Goal: Task Accomplishment & Management: Manage account settings

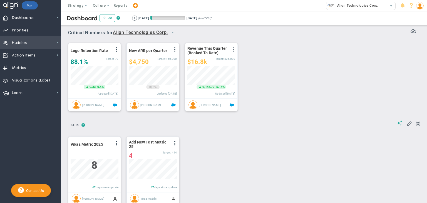
click at [41, 40] on span "Huddles Huddles" at bounding box center [30, 42] width 61 height 13
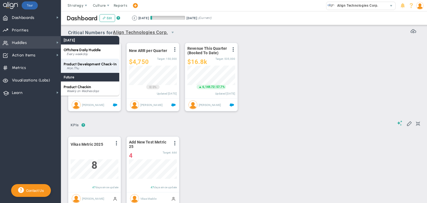
click at [72, 62] on span "Product Development Check-In" at bounding box center [90, 64] width 53 height 4
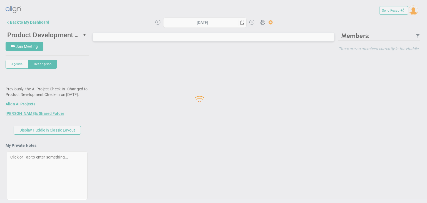
type input "[DATE]"
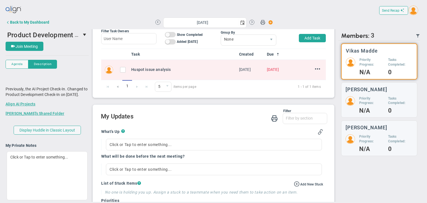
scroll to position [163, 0]
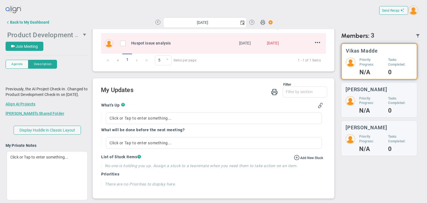
click at [42, 35] on span "Product Development Check-In" at bounding box center [54, 34] width 95 height 9
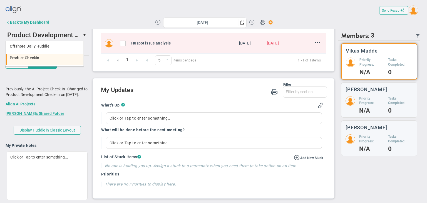
click at [27, 58] on span "Product Checkin" at bounding box center [24, 58] width 29 height 4
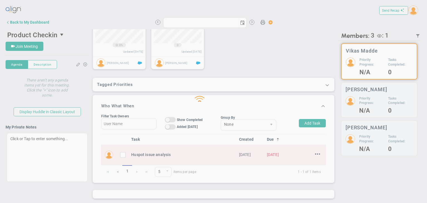
scroll to position [51, 0]
type input "[DATE]"
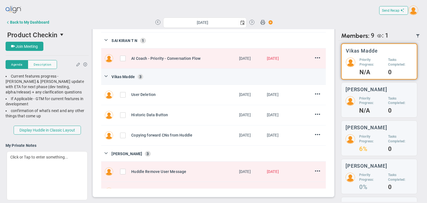
scroll to position [28, 0]
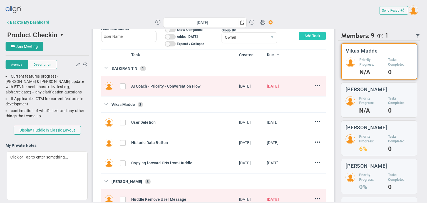
click at [305, 36] on button "Add Task" at bounding box center [312, 36] width 27 height 8
type input "Vikas Madde"
type input "[DATE]"
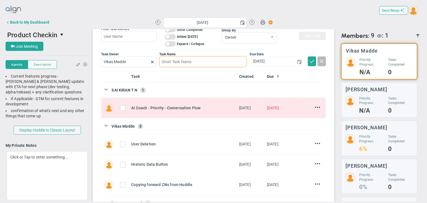
paste input "Projection Graph"
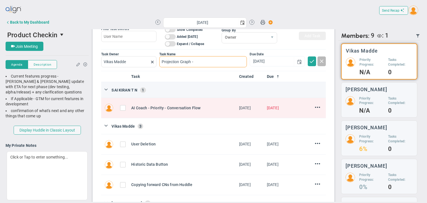
paste input "add an option/Tab for a graph that shows the FULL quarter with the green projec…"
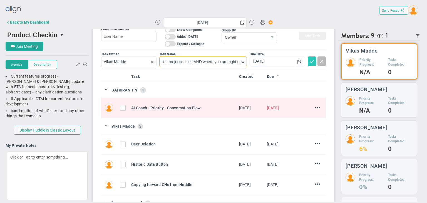
type input "Projection Graph - add an option/Tab for a graph that shows the FULL quarter wi…"
click at [309, 61] on span at bounding box center [312, 61] width 6 height 6
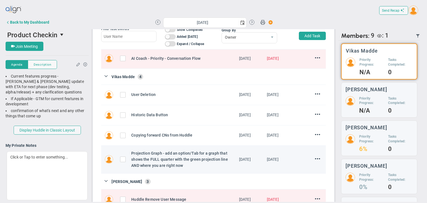
scroll to position [0, 0]
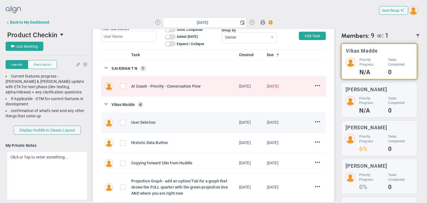
click at [267, 124] on span "[DATE]" at bounding box center [273, 122] width 12 height 4
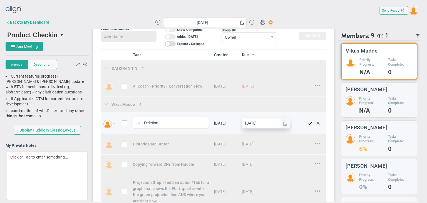
click at [283, 125] on span "select" at bounding box center [285, 123] width 4 height 4
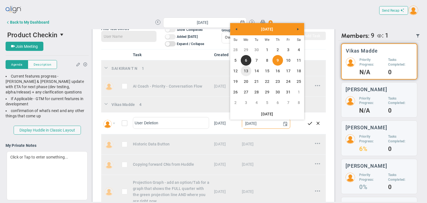
click at [247, 69] on link "13" at bounding box center [246, 71] width 11 height 11
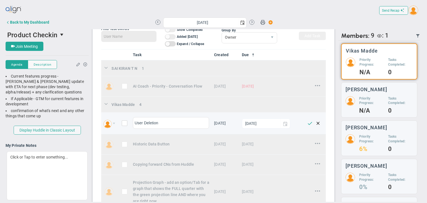
click at [306, 125] on span at bounding box center [310, 123] width 8 height 8
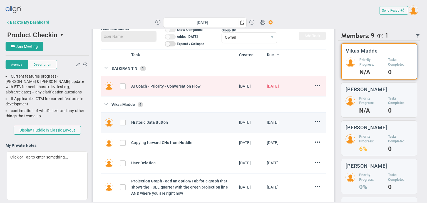
click at [267, 124] on span "[DATE]" at bounding box center [273, 122] width 12 height 4
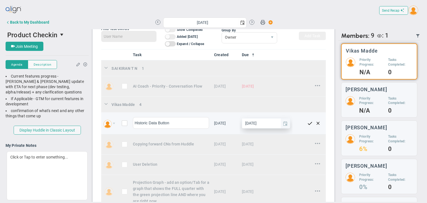
click at [283, 126] on span "select" at bounding box center [285, 123] width 4 height 4
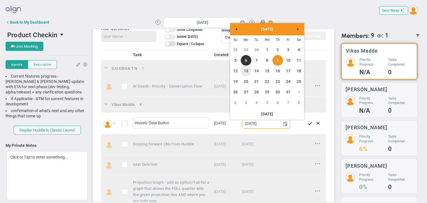
click at [245, 70] on link "13" at bounding box center [246, 71] width 11 height 11
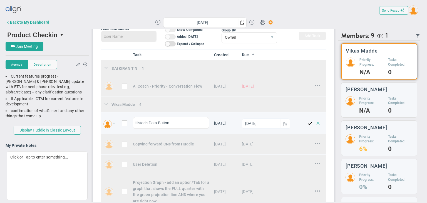
click at [314, 124] on span at bounding box center [318, 123] width 8 height 8
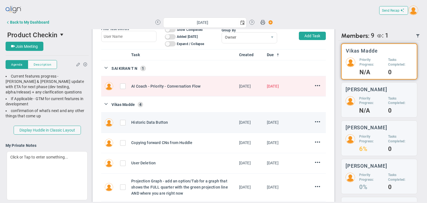
click at [268, 121] on span "[DATE]" at bounding box center [273, 122] width 12 height 4
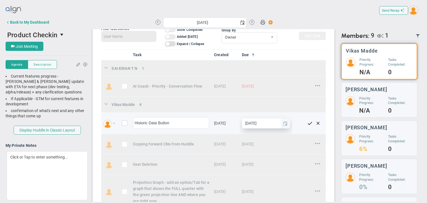
click at [283, 124] on span "select" at bounding box center [285, 123] width 4 height 4
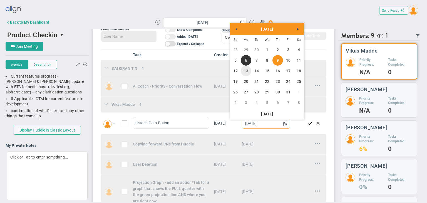
click at [247, 70] on link "13" at bounding box center [246, 71] width 11 height 11
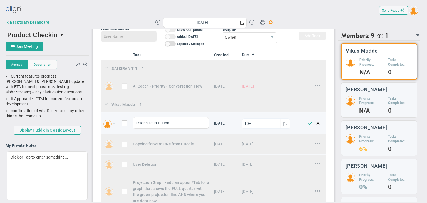
click at [306, 123] on span at bounding box center [310, 123] width 8 height 8
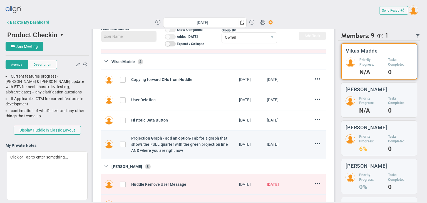
scroll to position [56, 0]
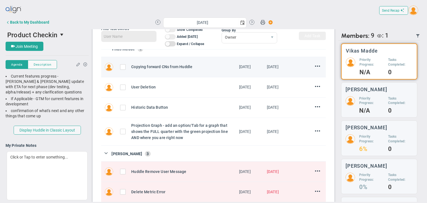
click at [267, 66] on span "[DATE]" at bounding box center [273, 67] width 12 height 4
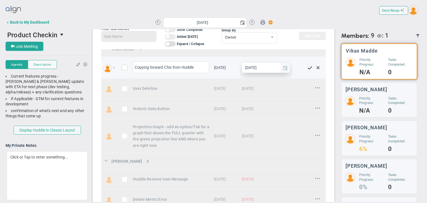
click at [283, 70] on span "select" at bounding box center [285, 68] width 4 height 4
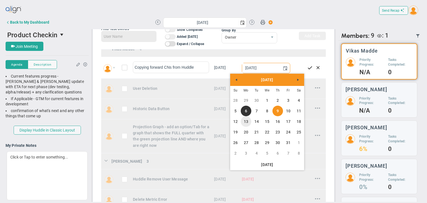
click at [249, 122] on link "13" at bounding box center [246, 121] width 11 height 11
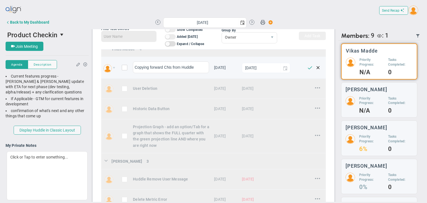
click at [306, 69] on span at bounding box center [310, 67] width 8 height 8
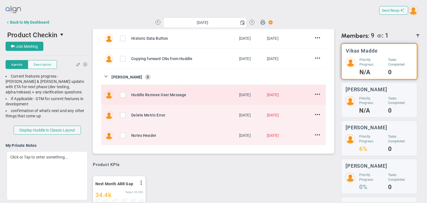
scroll to position [111, 0]
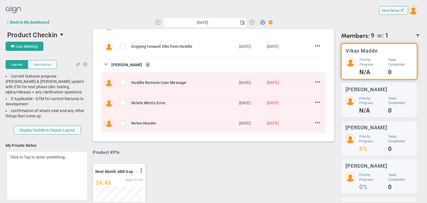
click at [224, 150] on div "Product KPIs" at bounding box center [213, 152] width 241 height 5
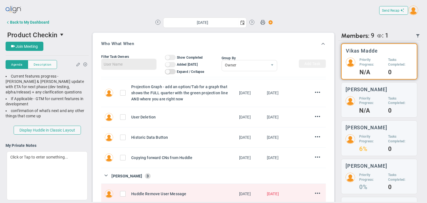
click at [288, 51] on div "Filter Task Owners On Off Show Completed On Off Added [DATE] On Off Expand / Co…" at bounding box center [213, 63] width 225 height 27
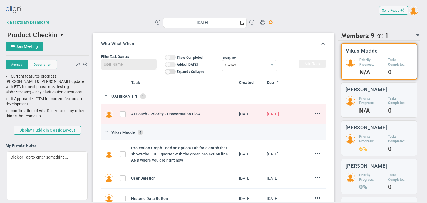
scroll to position [28, 0]
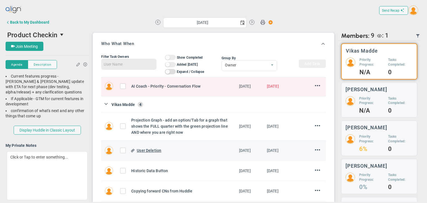
click at [197, 150] on div "User Deletion" at bounding box center [186, 150] width 98 height 6
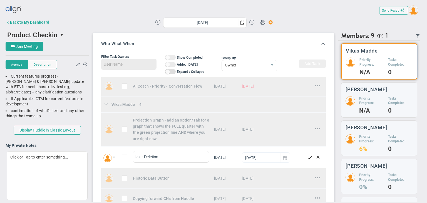
click at [274, 36] on div "Who What When Filter Task Owners On Off Show Completed On Off Added [DATE] On O…" at bounding box center [213, 143] width 241 height 220
click at [307, 15] on div "Send Recap Profile Contact your Advisor Share! Become an Affiliate" at bounding box center [214, 10] width 416 height 13
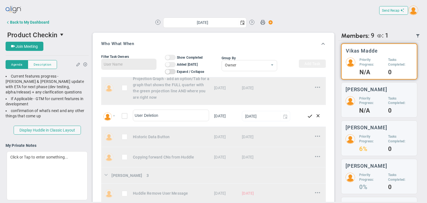
scroll to position [70, 0]
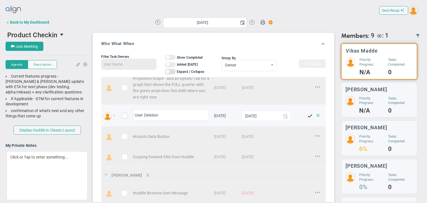
click at [314, 118] on span at bounding box center [318, 115] width 8 height 8
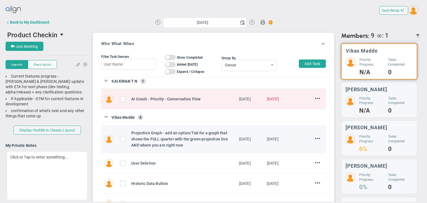
scroll to position [28, 0]
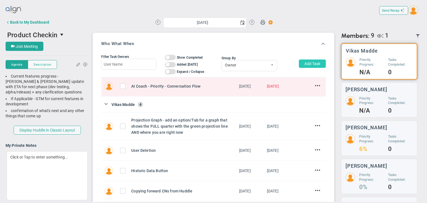
click at [307, 64] on button "Add Task" at bounding box center [312, 63] width 27 height 8
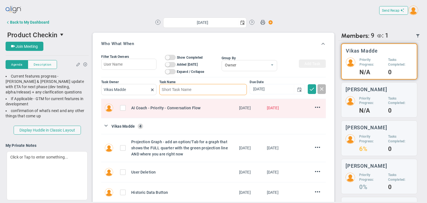
scroll to position [0, 0]
paste input "Gap Calculation"
paste input "If it's not green, add the gap under the current value - small in italics"
type input "Gap Calculation - If it's not green, add the gap under the current value - smal…"
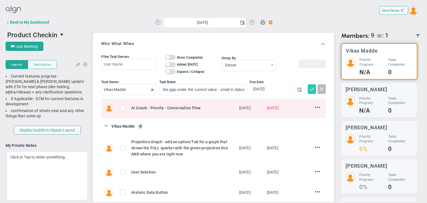
scroll to position [0, 0]
click at [308, 92] on button at bounding box center [312, 89] width 8 height 10
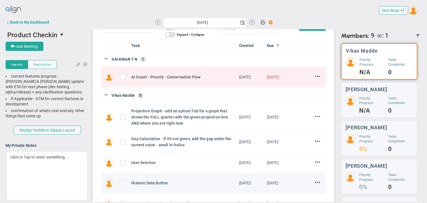
scroll to position [28, 0]
